Goal: Find specific page/section: Find specific page/section

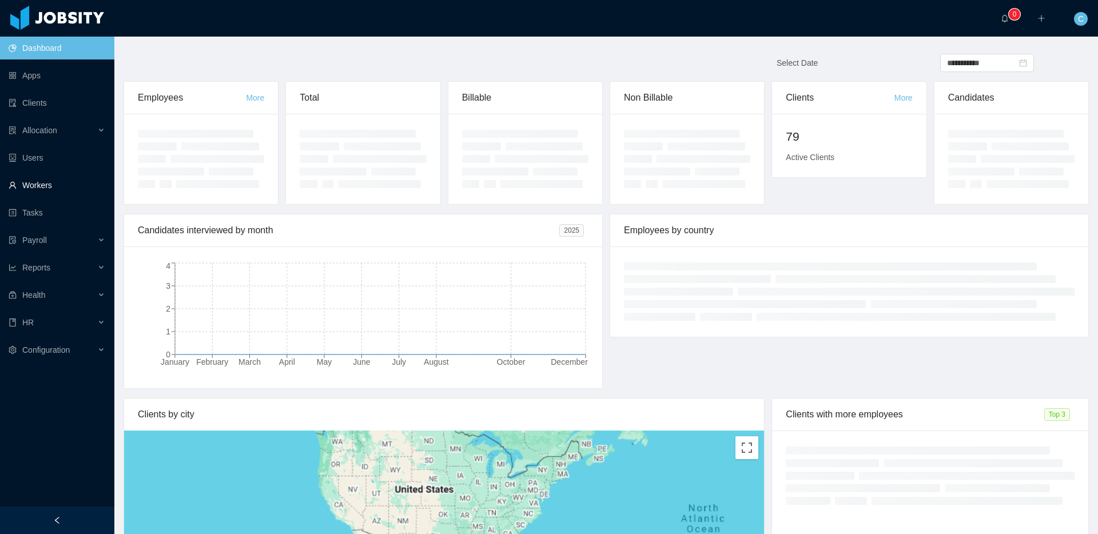
click at [45, 181] on link "Workers" at bounding box center [57, 185] width 97 height 23
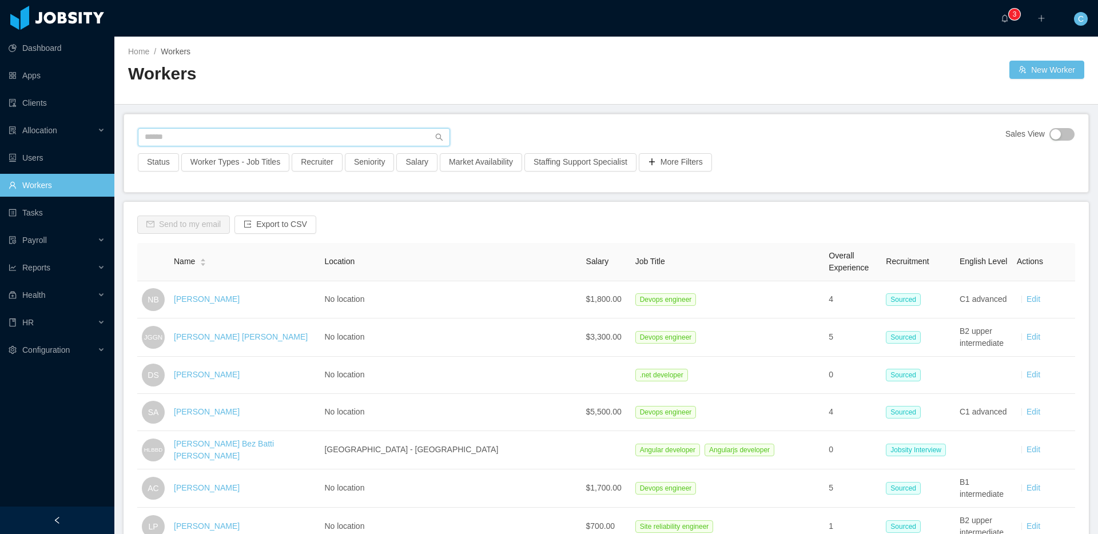
click at [166, 143] on input "text" at bounding box center [294, 137] width 312 height 18
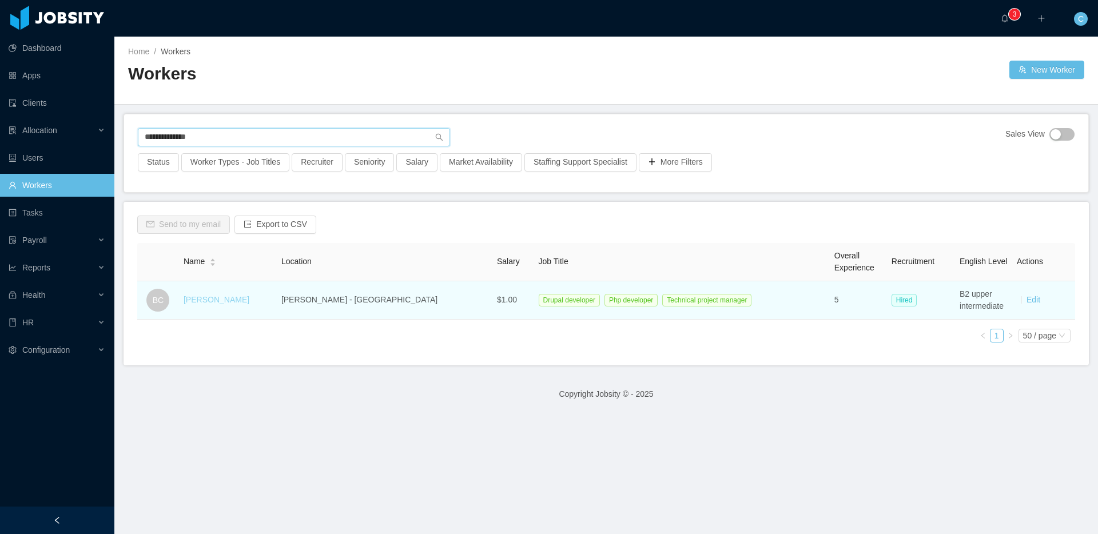
type input "**********"
click at [223, 300] on link "[PERSON_NAME]" at bounding box center [217, 299] width 66 height 9
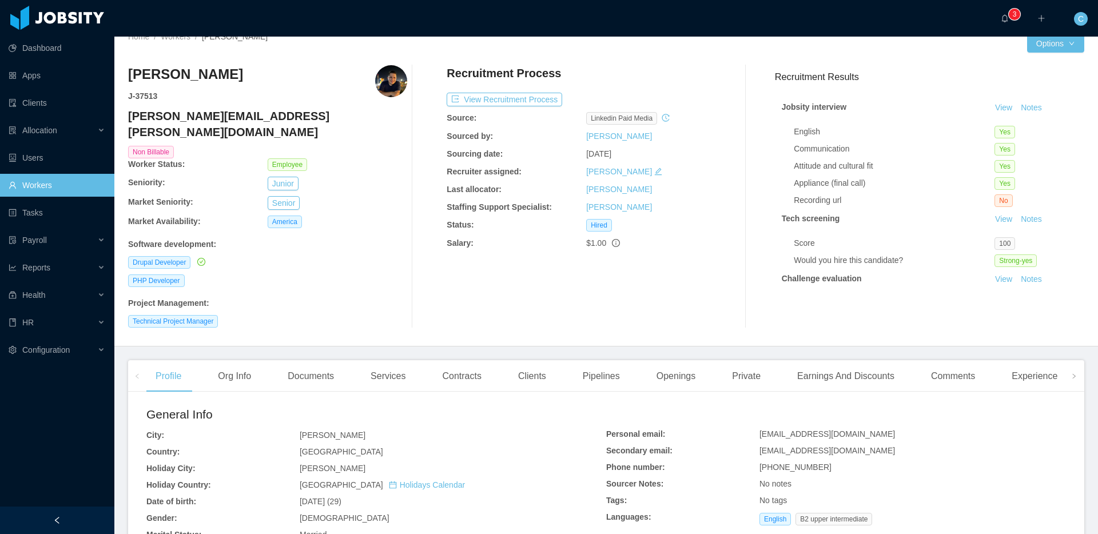
scroll to position [19, 0]
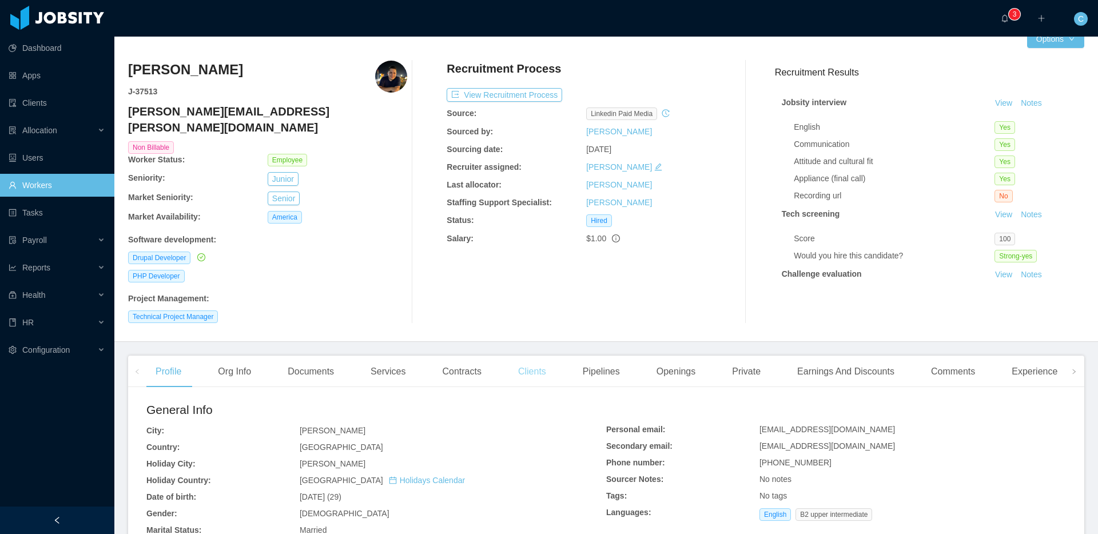
click at [523, 359] on div "Clients" at bounding box center [532, 372] width 46 height 32
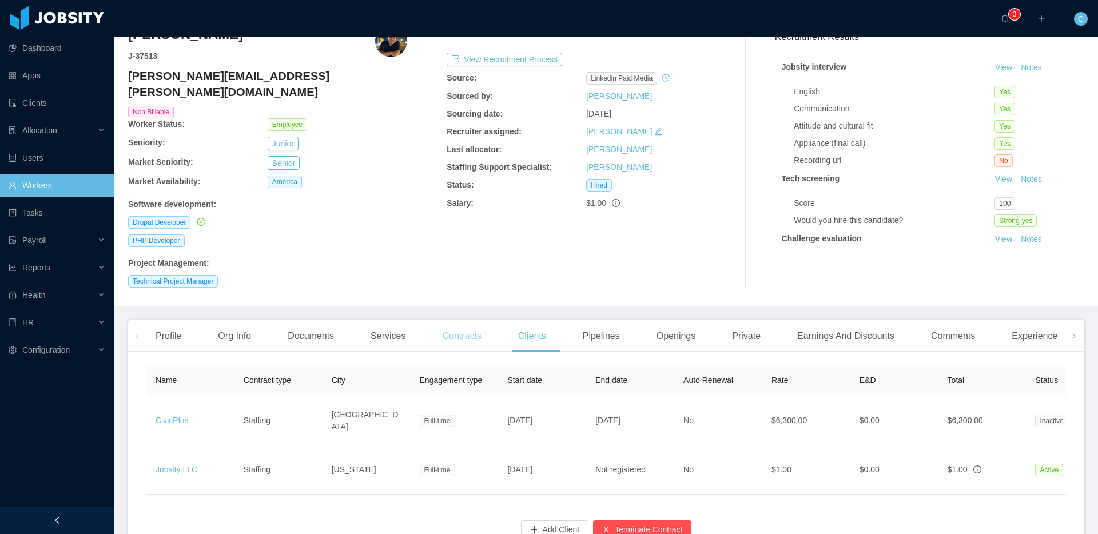
click at [467, 320] on div "Contracts" at bounding box center [461, 336] width 57 height 32
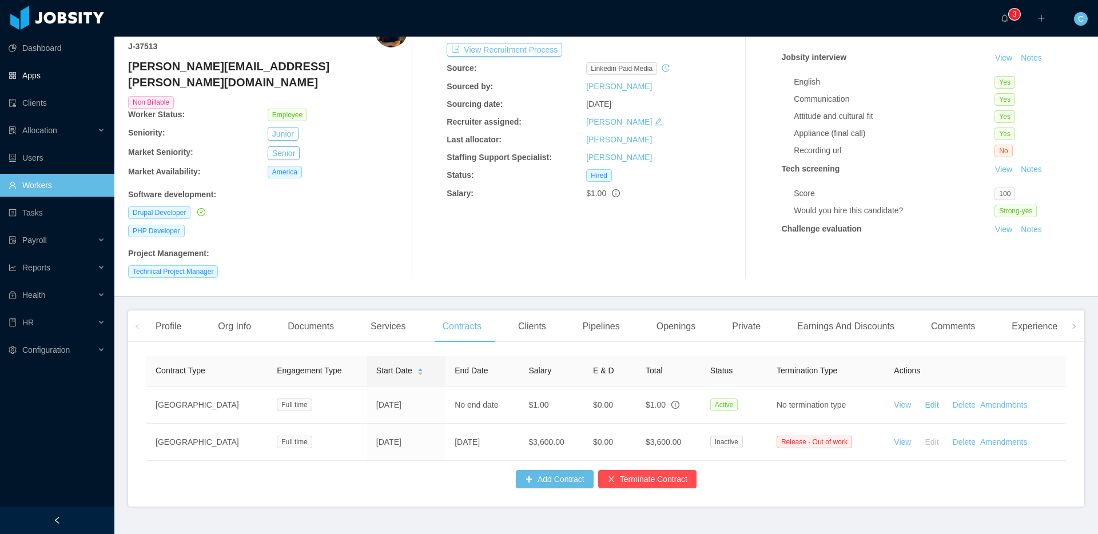
scroll to position [71, 0]
